Goal: Use online tool/utility: Utilize a website feature to perform a specific function

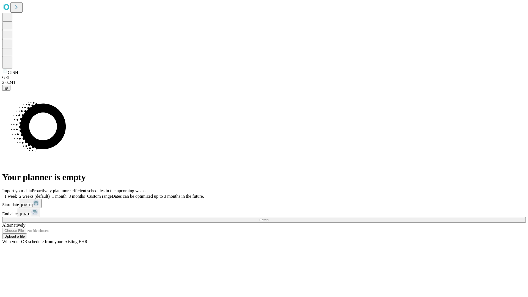
click at [268, 218] on span "Fetch" at bounding box center [263, 220] width 9 height 4
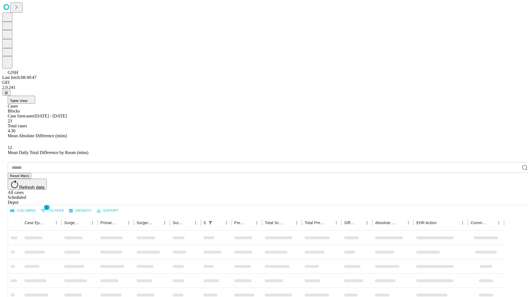
click at [27, 99] on span "Table View" at bounding box center [19, 101] width 18 height 4
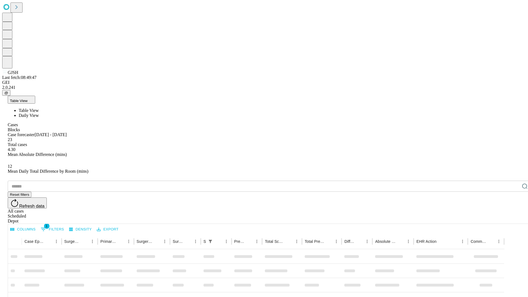
click at [39, 113] on span "Daily View" at bounding box center [29, 115] width 20 height 5
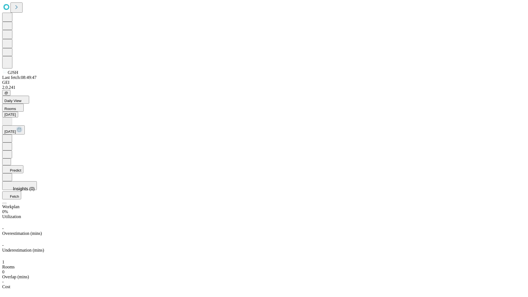
click at [23, 165] on button "Predict" at bounding box center [12, 169] width 21 height 8
